Goal: Task Accomplishment & Management: Use online tool/utility

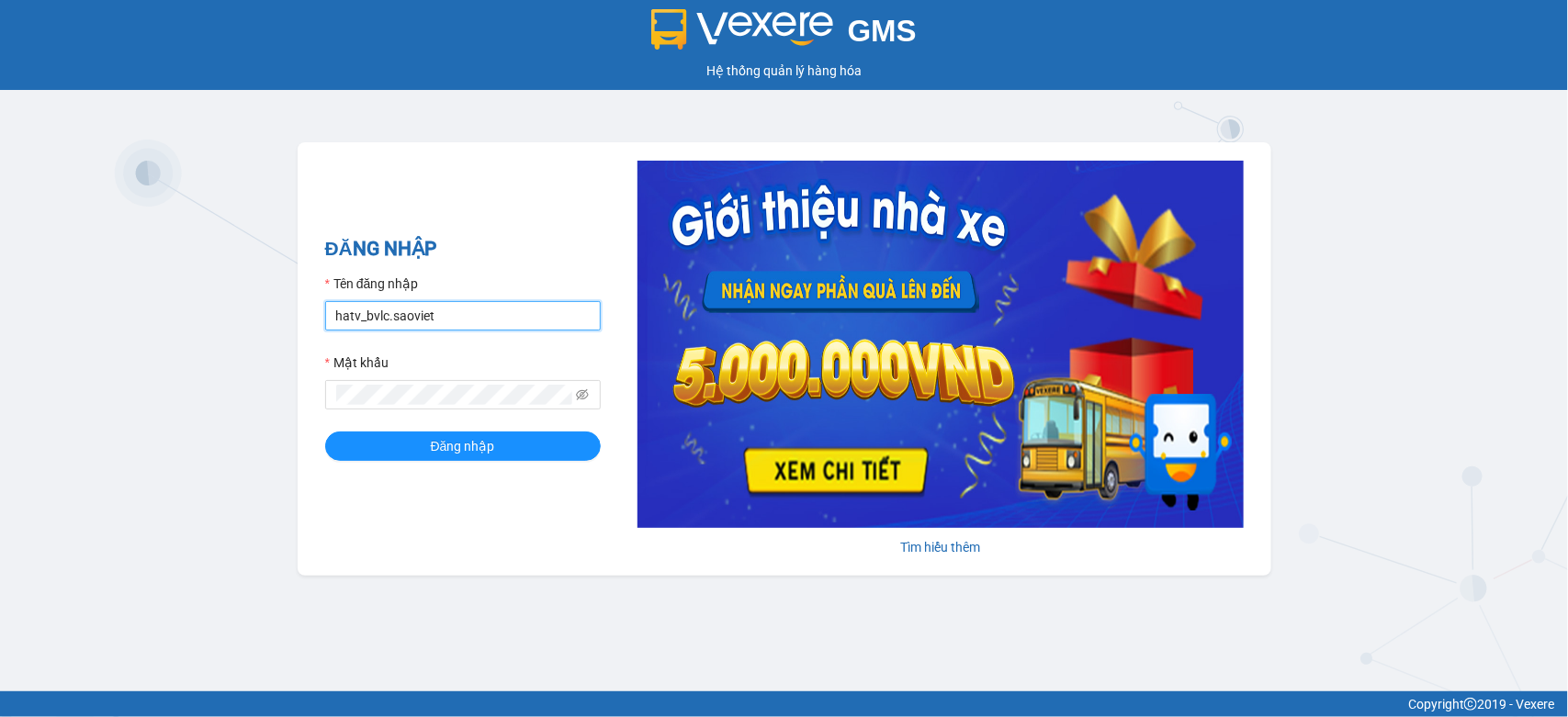
drag, startPoint x: 466, startPoint y: 304, endPoint x: 281, endPoint y: 328, distance: 186.6
click at [281, 328] on div "GMS Hệ thống quản lý hàng hóa ĐĂNG NHẬP Tên đăng nhập hatv_bvlc.saoviet Mật khẩ…" at bounding box center [784, 345] width 1568 height 691
type input "quyendtx_ktlc.saoviet"
click at [311, 402] on div "ĐĂNG NHẬP Tên đăng nhập quyendtx_ktlc.saoviet Mật khẩu Đăng nhập Tìm hiểu thêm" at bounding box center [784, 359] width 974 height 433
click at [325, 432] on button "Đăng nhập" at bounding box center [462, 446] width 275 height 30
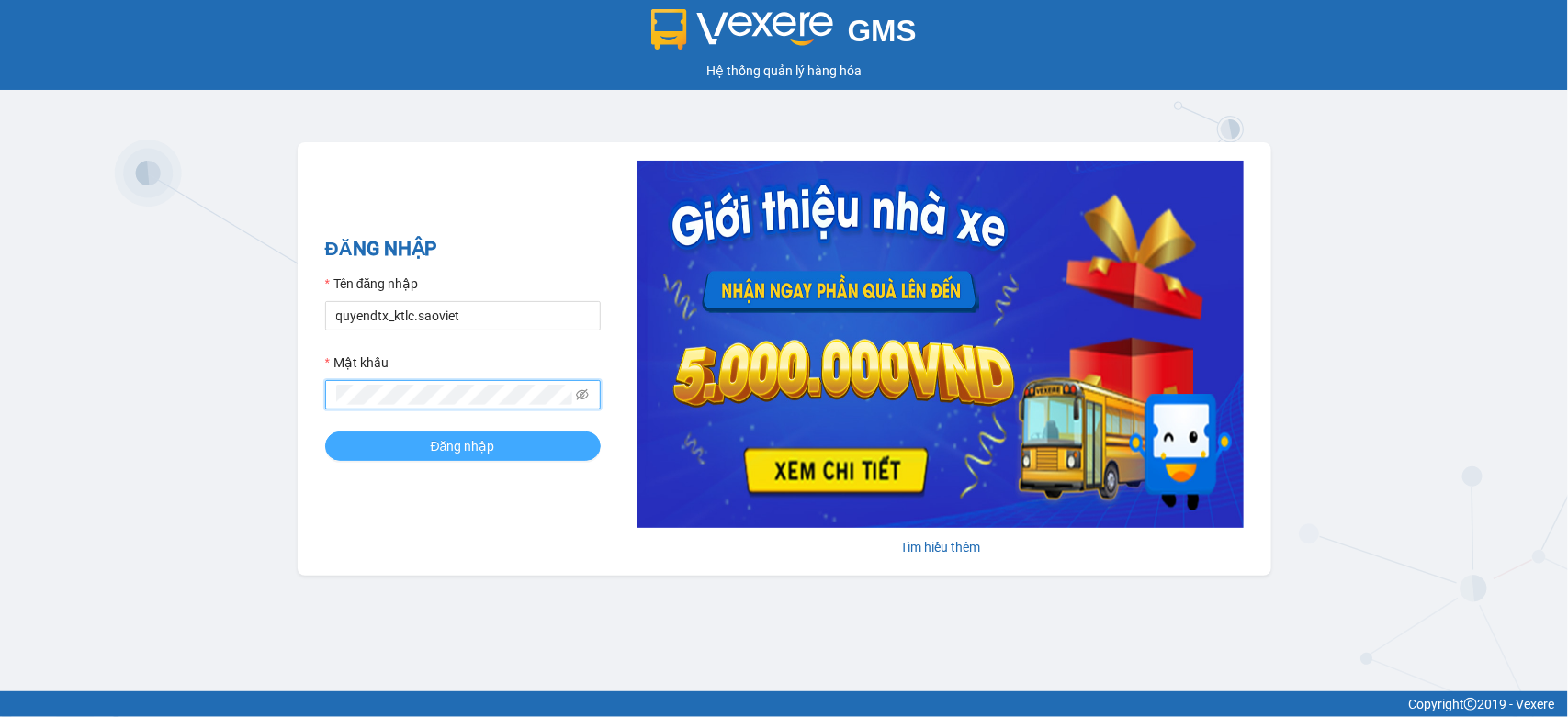
click at [456, 456] on span "Đăng nhập" at bounding box center [462, 446] width 64 height 20
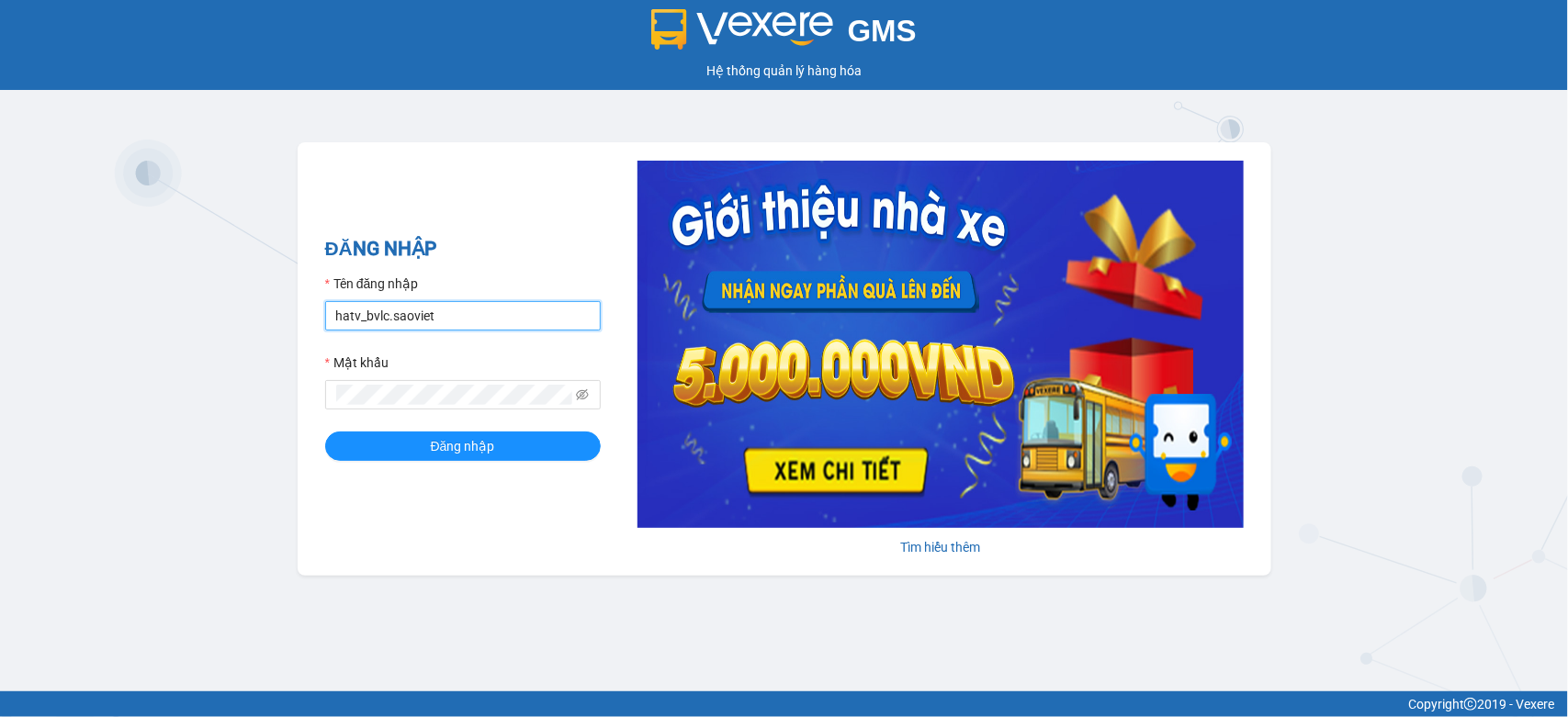
drag, startPoint x: 441, startPoint y: 310, endPoint x: 313, endPoint y: 382, distance: 146.9
click at [313, 382] on div "ĐĂNG NHẬP Tên đăng nhập hatv_bvlc.saoviet Mật khẩu Đăng nhập [PERSON_NAME] thêm" at bounding box center [784, 359] width 974 height 433
type input "quyendtx_ktlc.saoviet"
click at [330, 424] on form "Tên đăng nhập quyendtx_ktlc.saoviet Mật khẩu Đăng nhập" at bounding box center [462, 366] width 275 height 187
click at [325, 432] on button "Đăng nhập" at bounding box center [462, 446] width 275 height 30
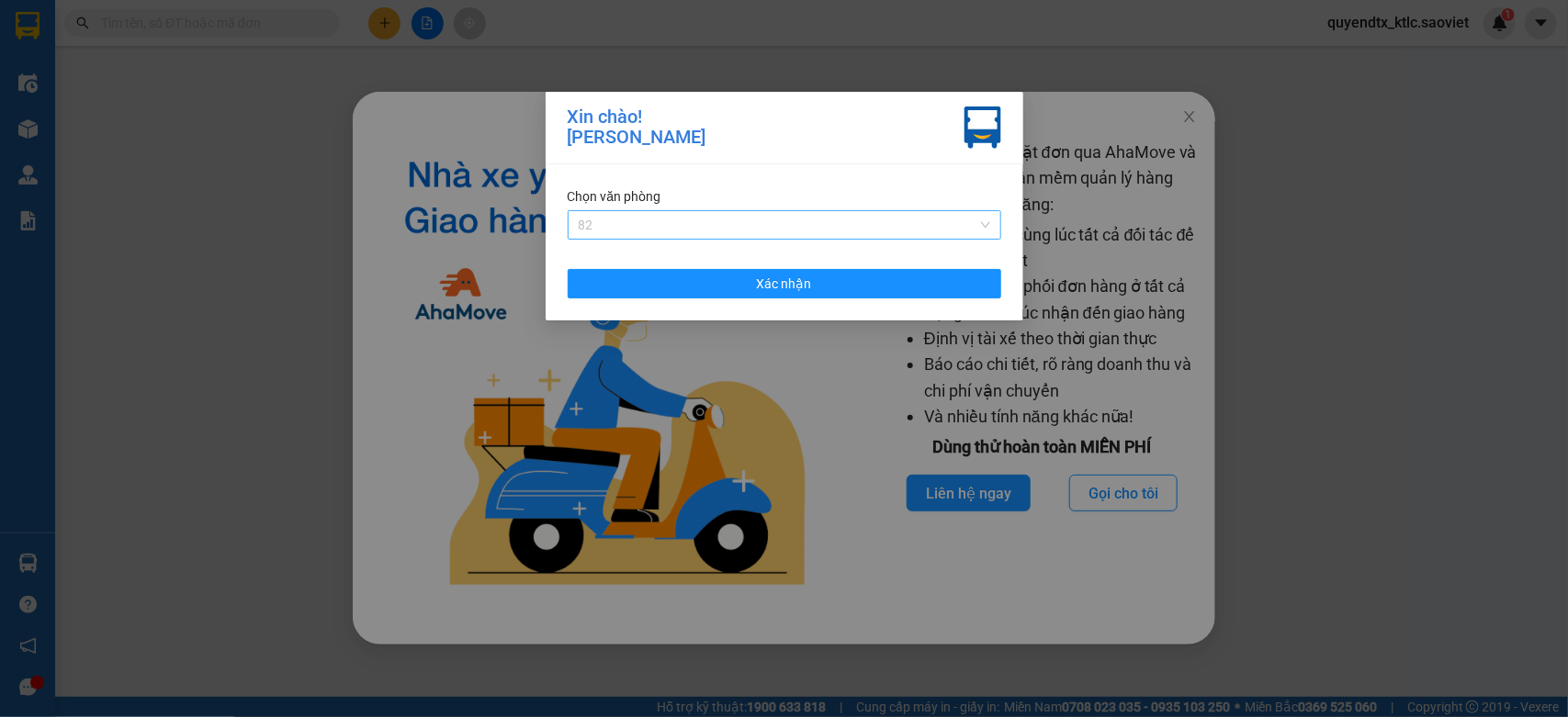
click at [838, 227] on span "82" at bounding box center [784, 225] width 411 height 28
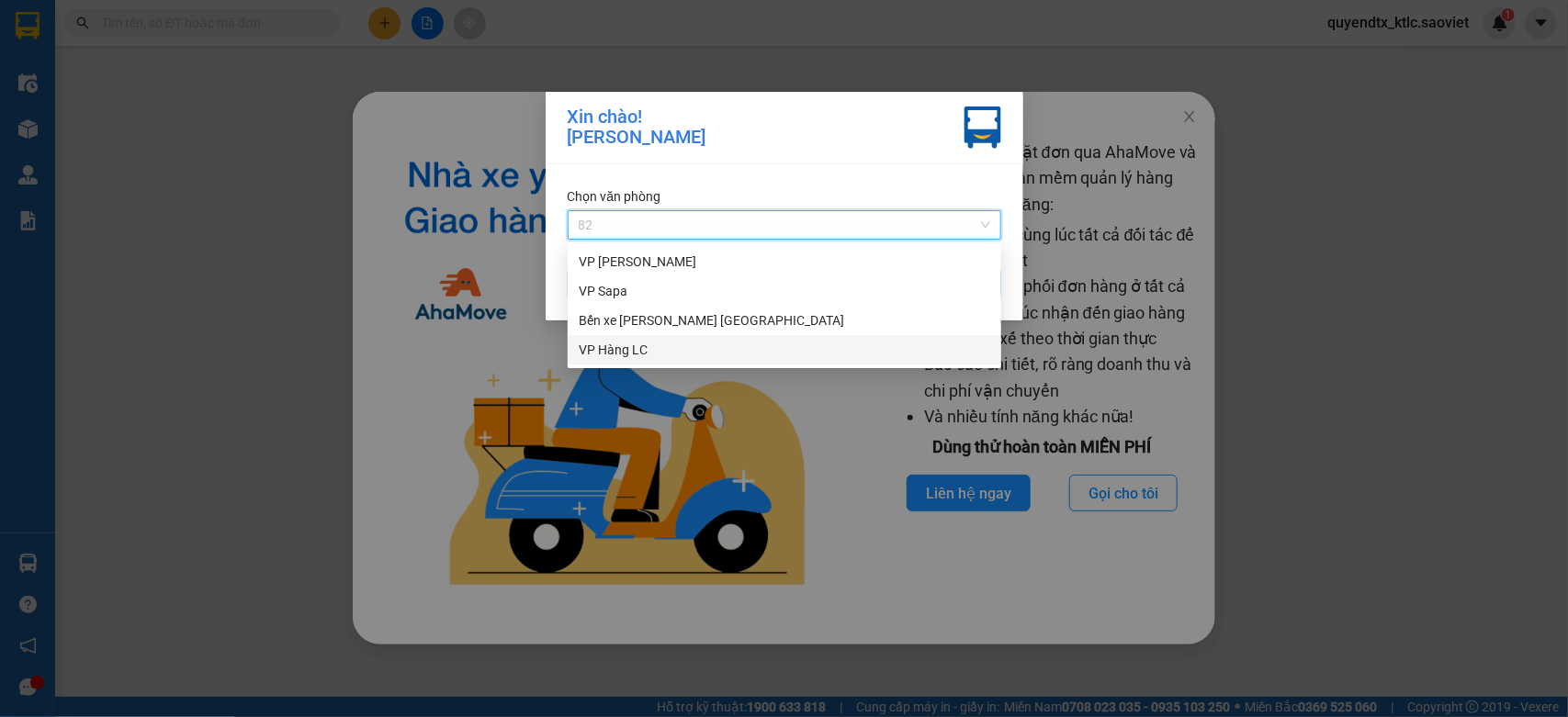
click at [645, 347] on div "VP Hàng LC" at bounding box center [784, 350] width 411 height 20
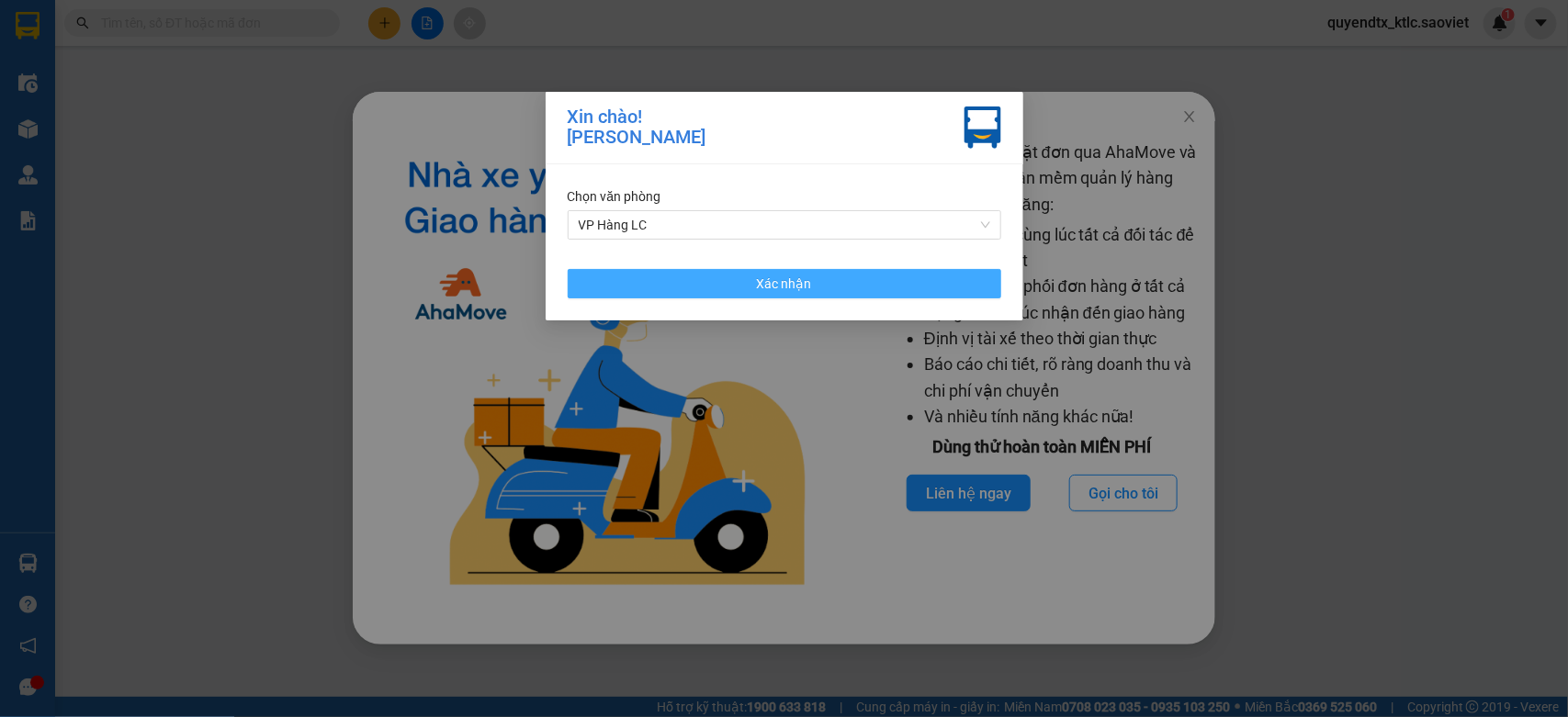
click at [714, 285] on button "Xác nhận" at bounding box center [784, 284] width 434 height 30
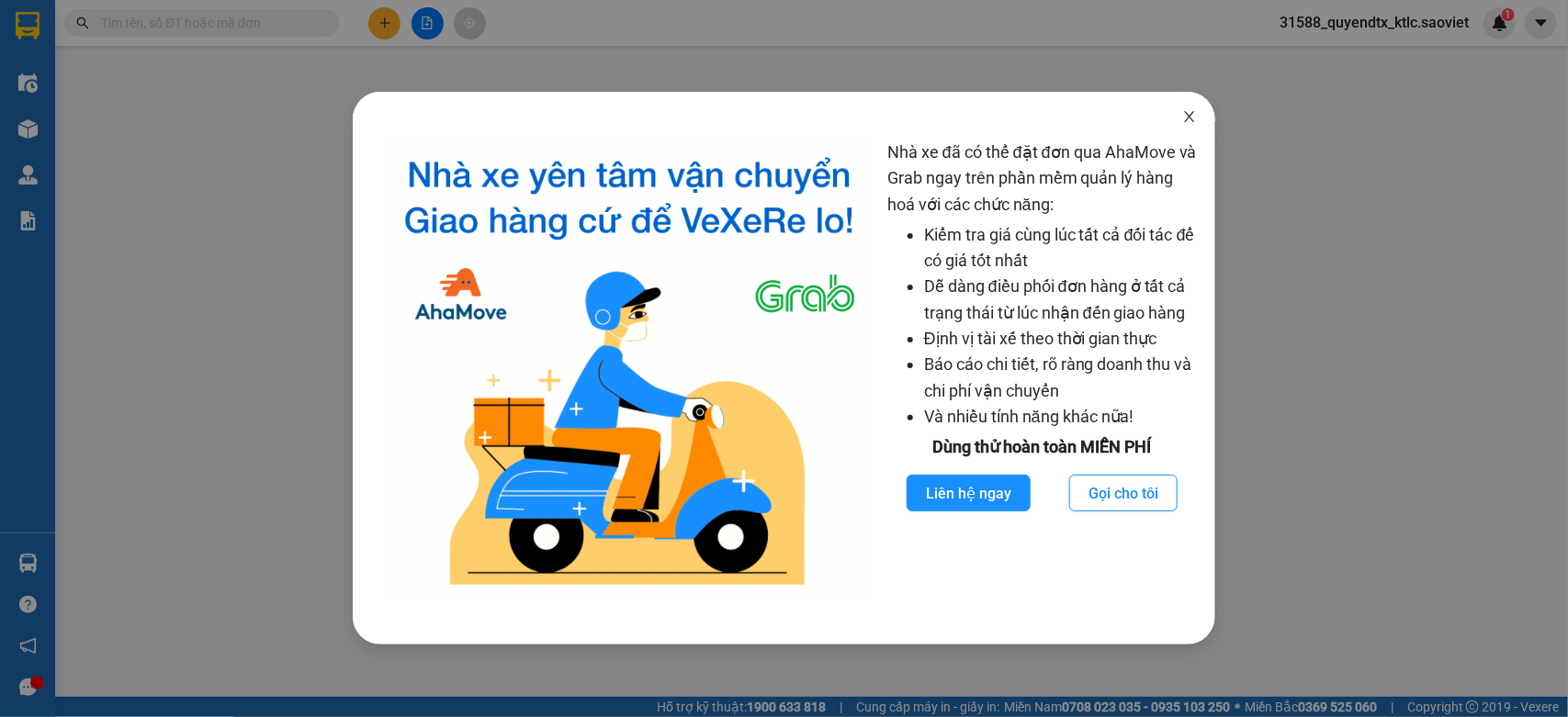
click at [1191, 110] on icon "close" at bounding box center [1190, 116] width 15 height 15
